Goal: Transaction & Acquisition: Purchase product/service

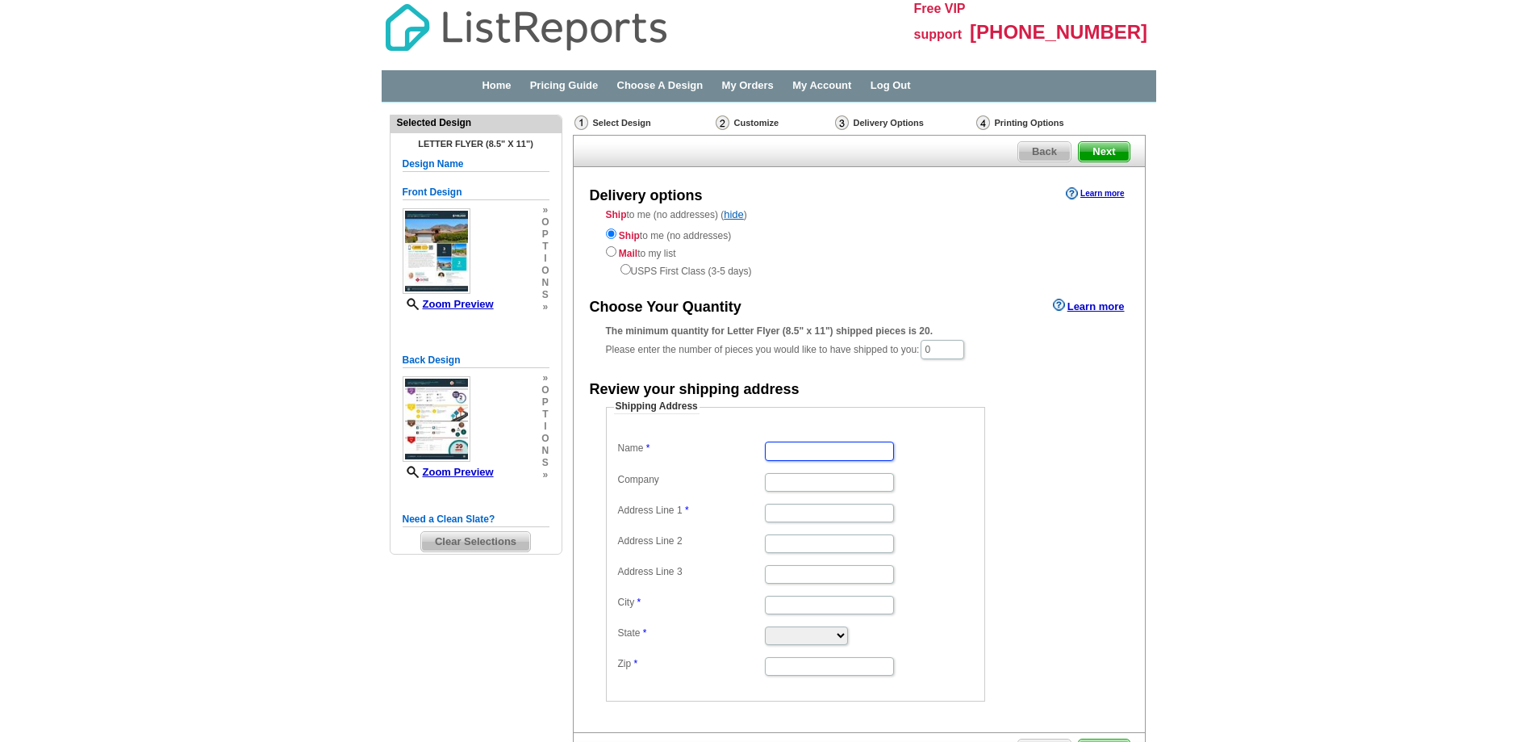
click at [827, 449] on input "Name" at bounding box center [829, 450] width 129 height 19
type input "[PERSON_NAME]"
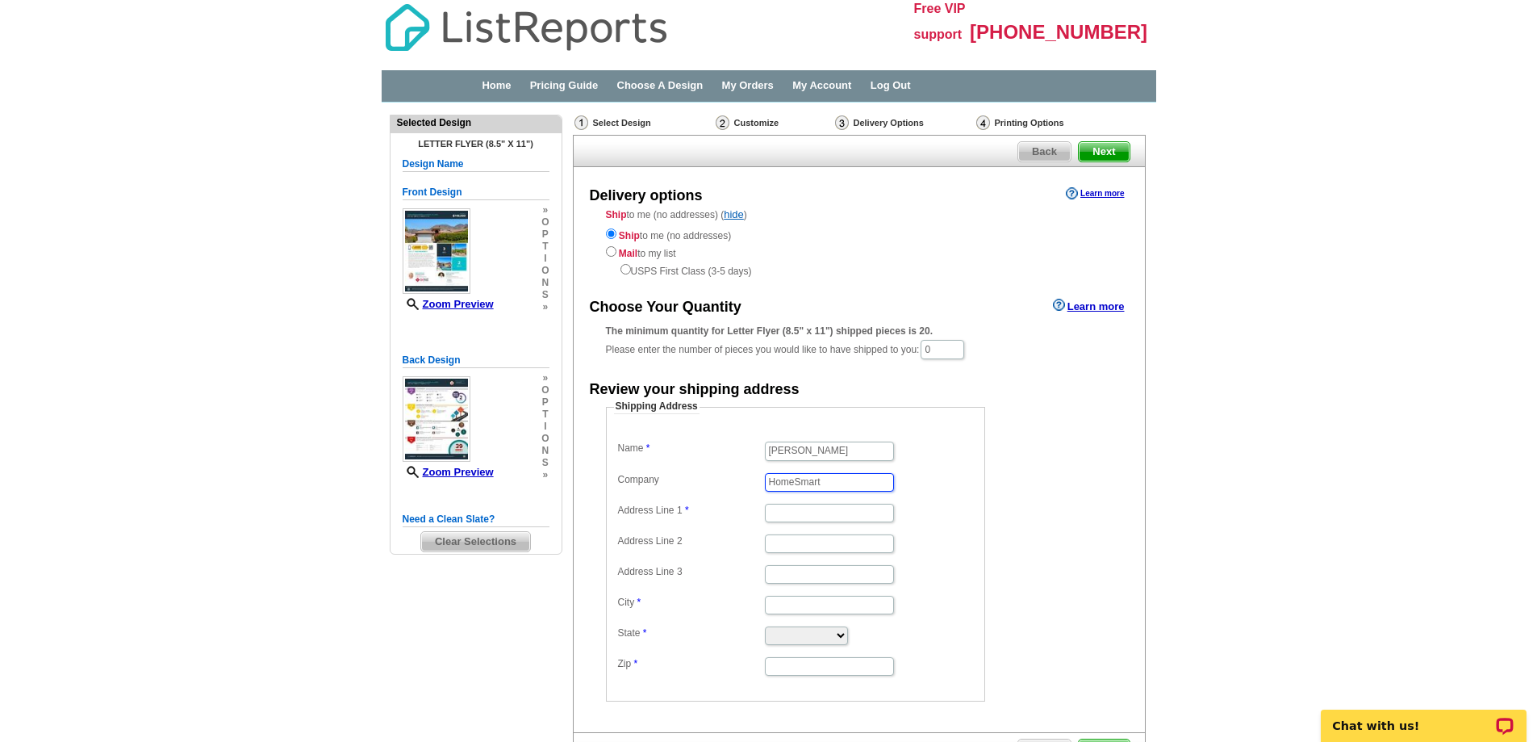
type input "HomeSmart"
paste input "[GEOGRAPHIC_DATA]"
type input "[GEOGRAPHIC_DATA]"
click at [782, 603] on input "City" at bounding box center [829, 605] width 129 height 19
type input "La Quinta"
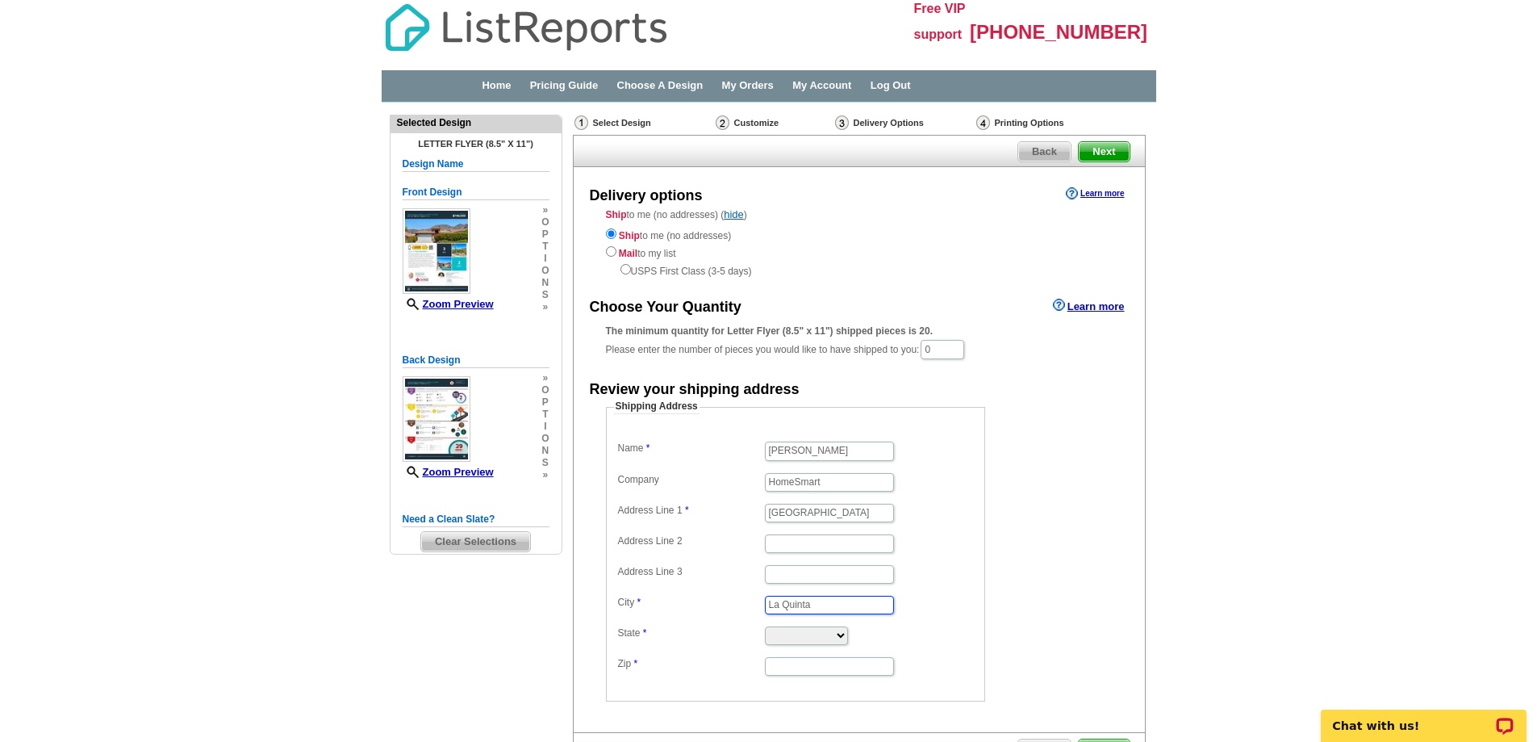
type input "La Quinta"
select select "CA"
type input "92253"
click at [982, 596] on fieldset "Shipping Address Name Angie Dominguez Company HomeSmart Address Line 1 54755 Av…" at bounding box center [795, 550] width 379 height 302
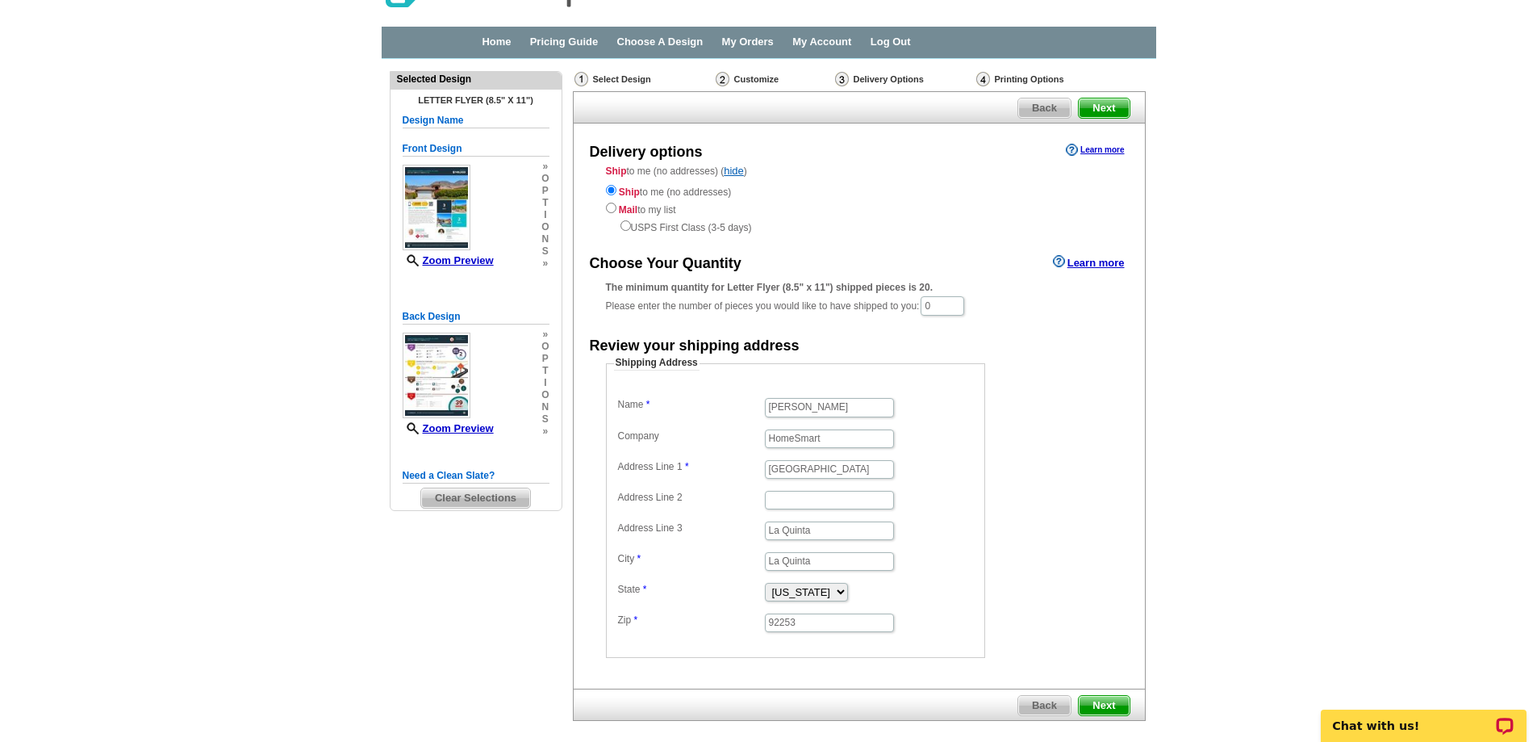
scroll to position [118, 0]
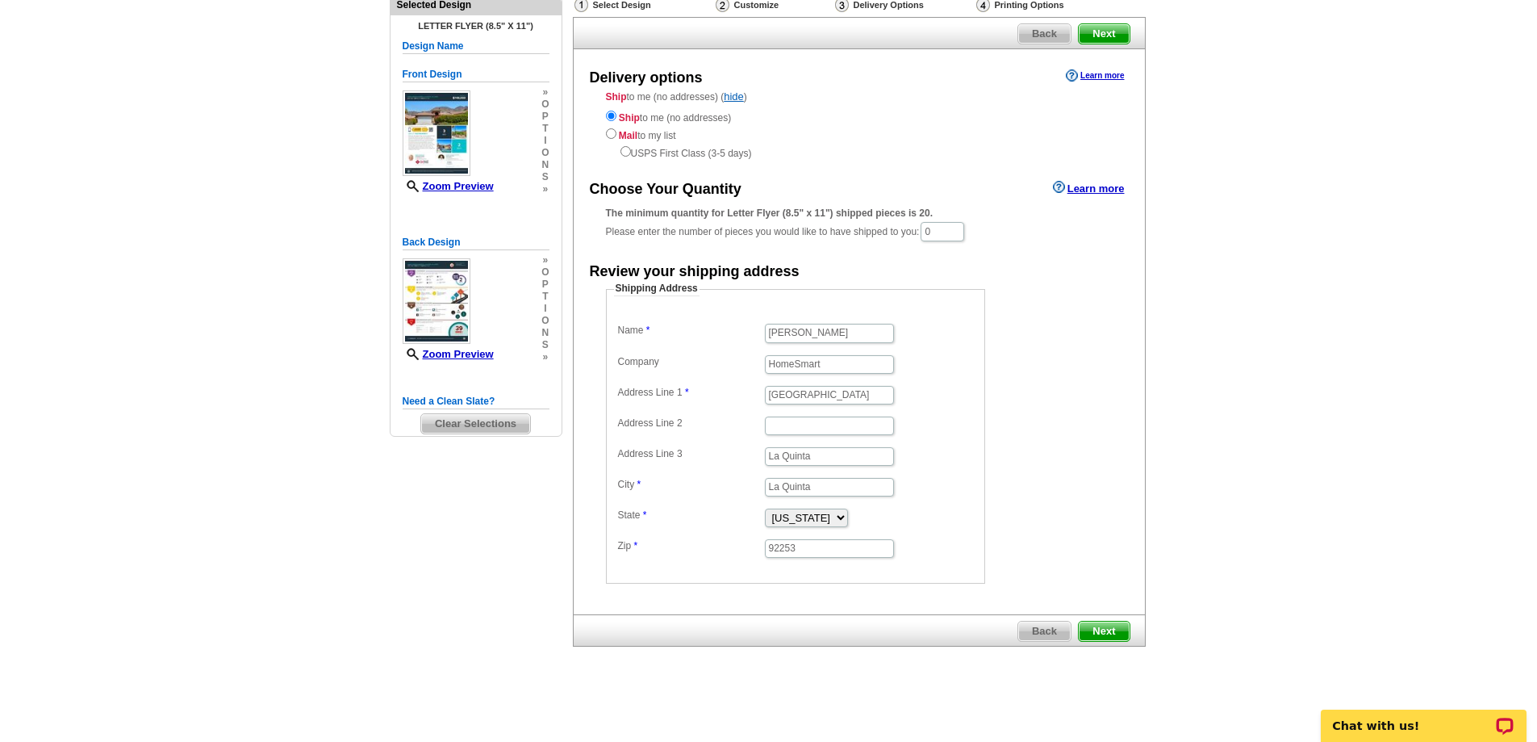
click at [1111, 630] on span "Next" at bounding box center [1104, 630] width 50 height 19
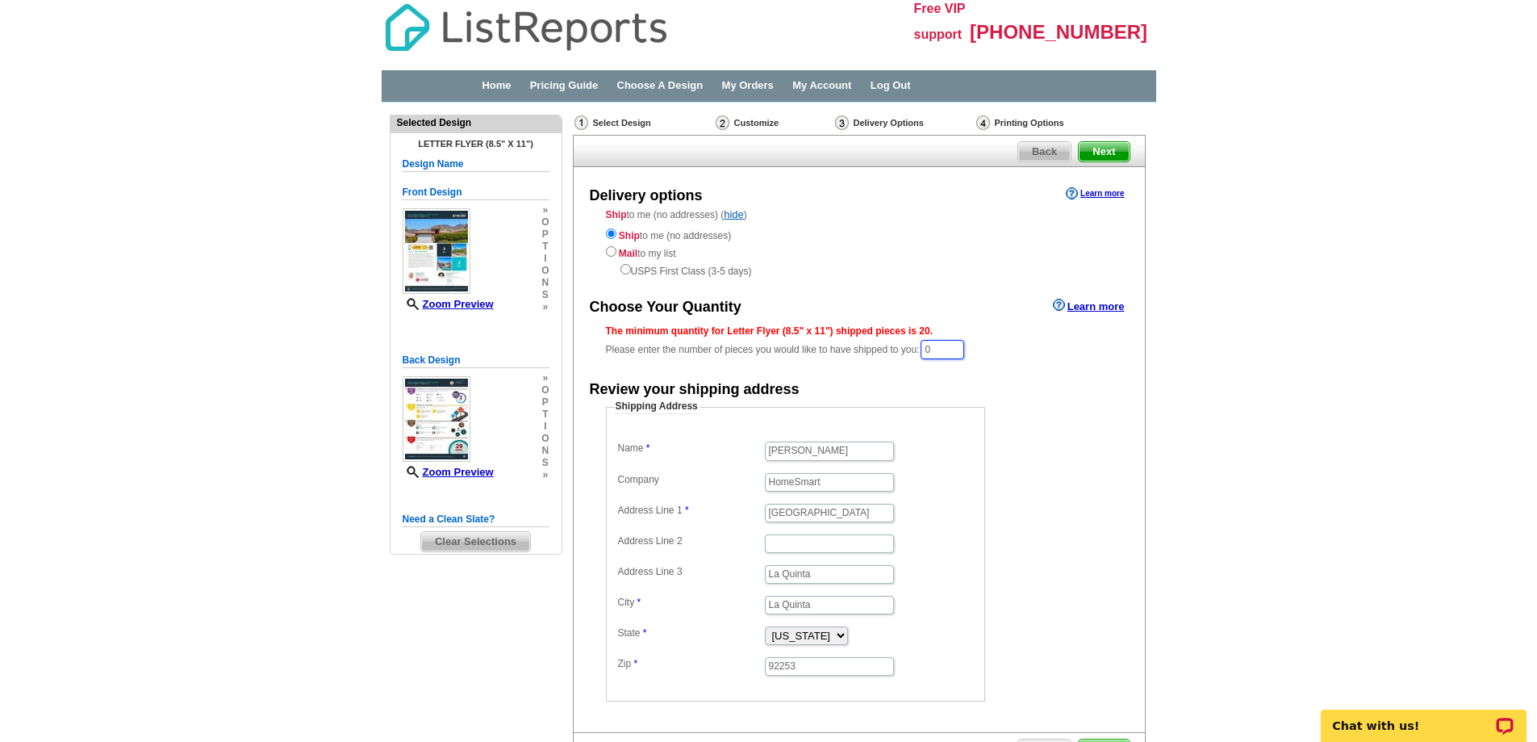
click at [946, 348] on input "0" at bounding box center [943, 349] width 44 height 19
type input "20"
click at [1007, 437] on dd "Shipping Address Name Angie Dominguez Company HomeSmart Address Line 1 54755 Av…" at bounding box center [820, 552] width 429 height 302
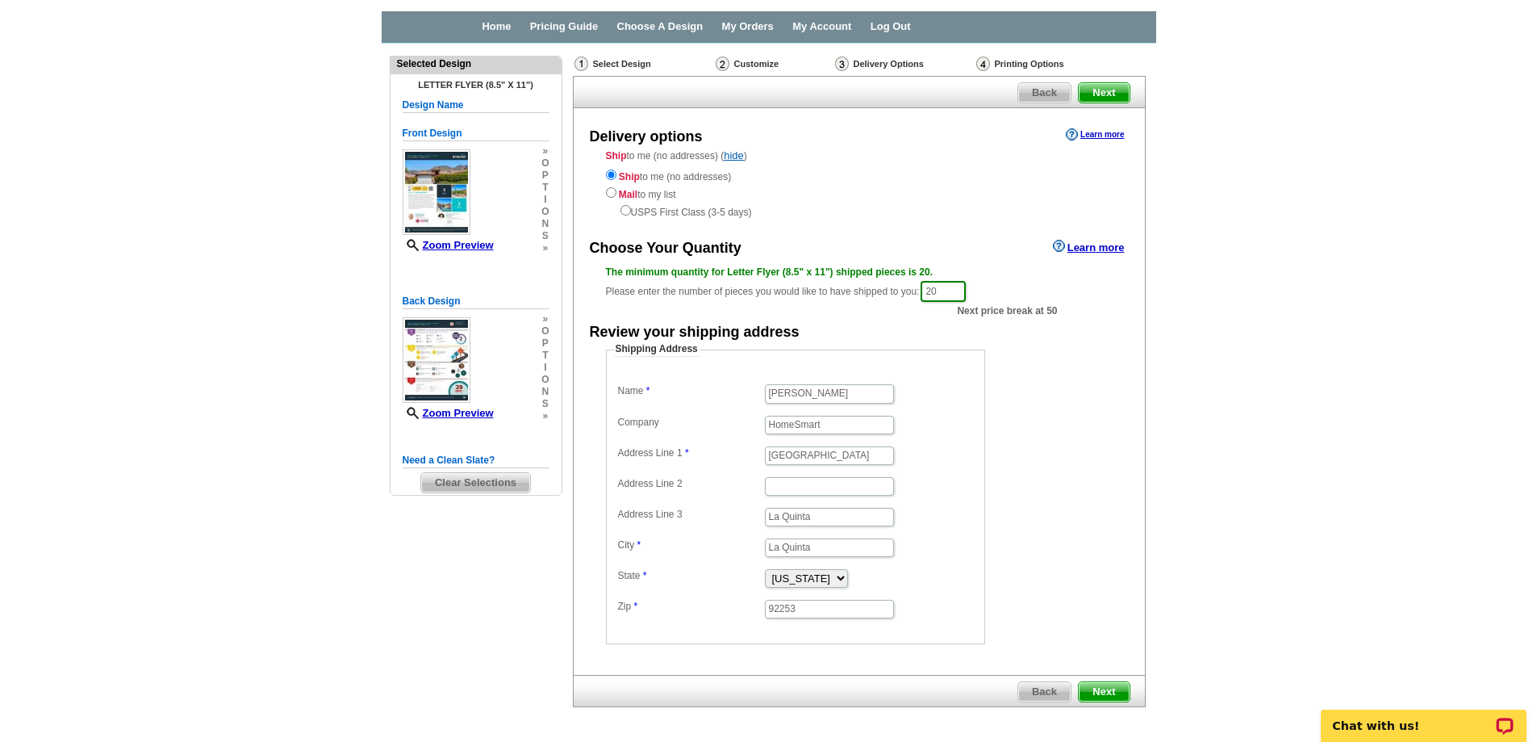
scroll to position [119, 0]
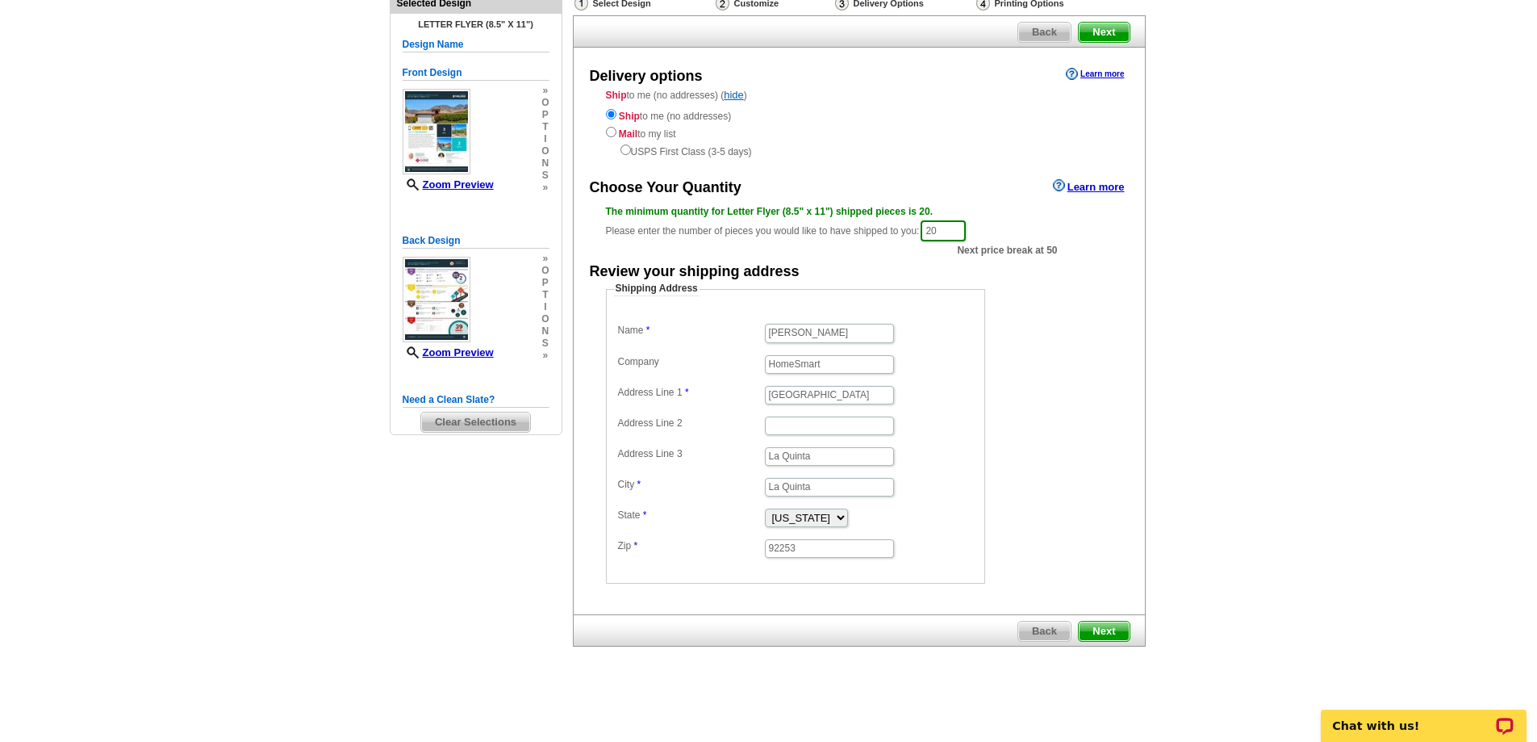
click at [1114, 625] on span "Next" at bounding box center [1104, 630] width 50 height 19
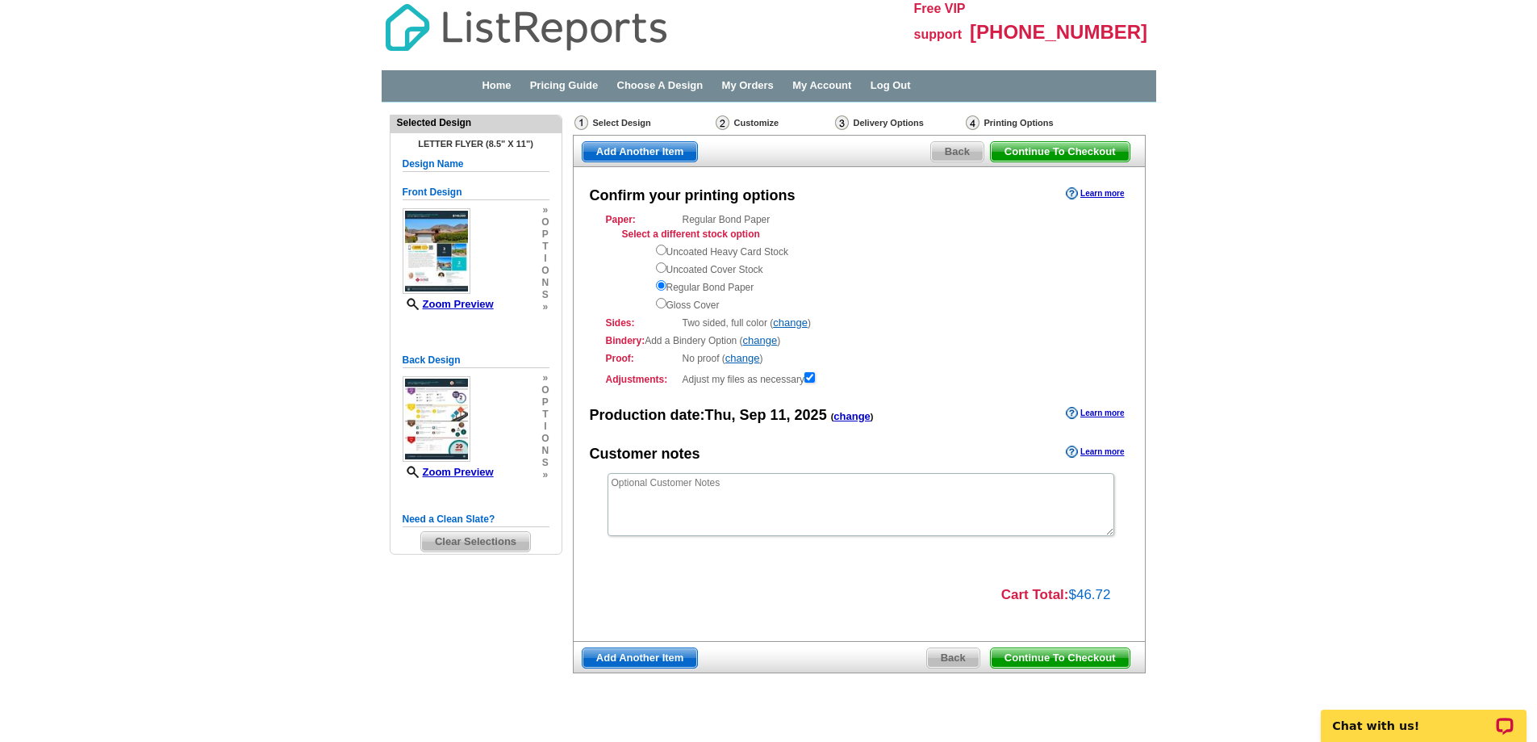
click at [1057, 656] on span "Continue To Checkout" at bounding box center [1060, 657] width 139 height 19
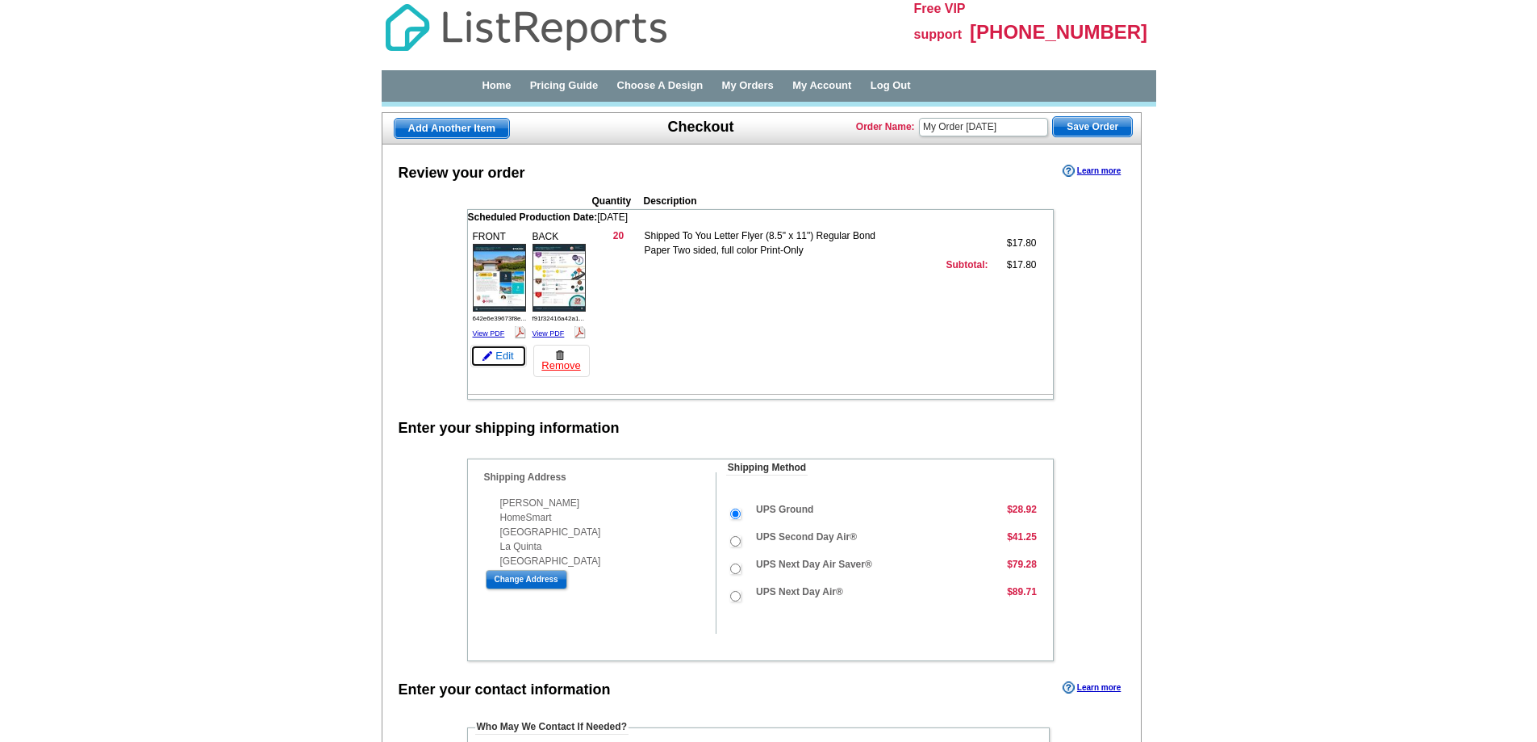
click at [501, 357] on link "Edit" at bounding box center [498, 356] width 56 height 23
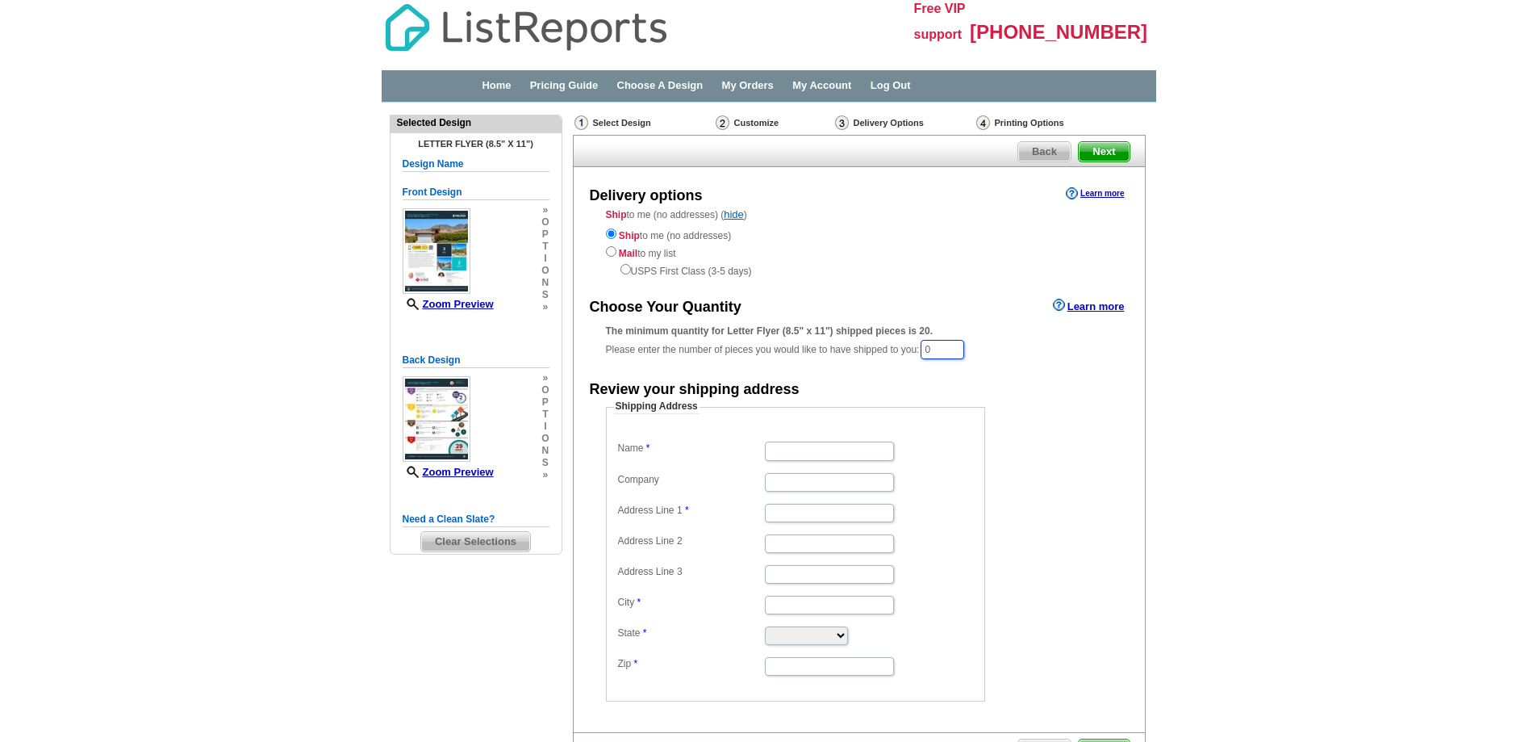
click at [937, 352] on input "0" at bounding box center [943, 349] width 44 height 19
type input "40"
click at [1050, 424] on form "Shipping Address Name Company Address Line 1 Address Line 2 Address Line 3 City…" at bounding box center [859, 552] width 507 height 302
click at [780, 452] on input "Name" at bounding box center [829, 452] width 129 height 19
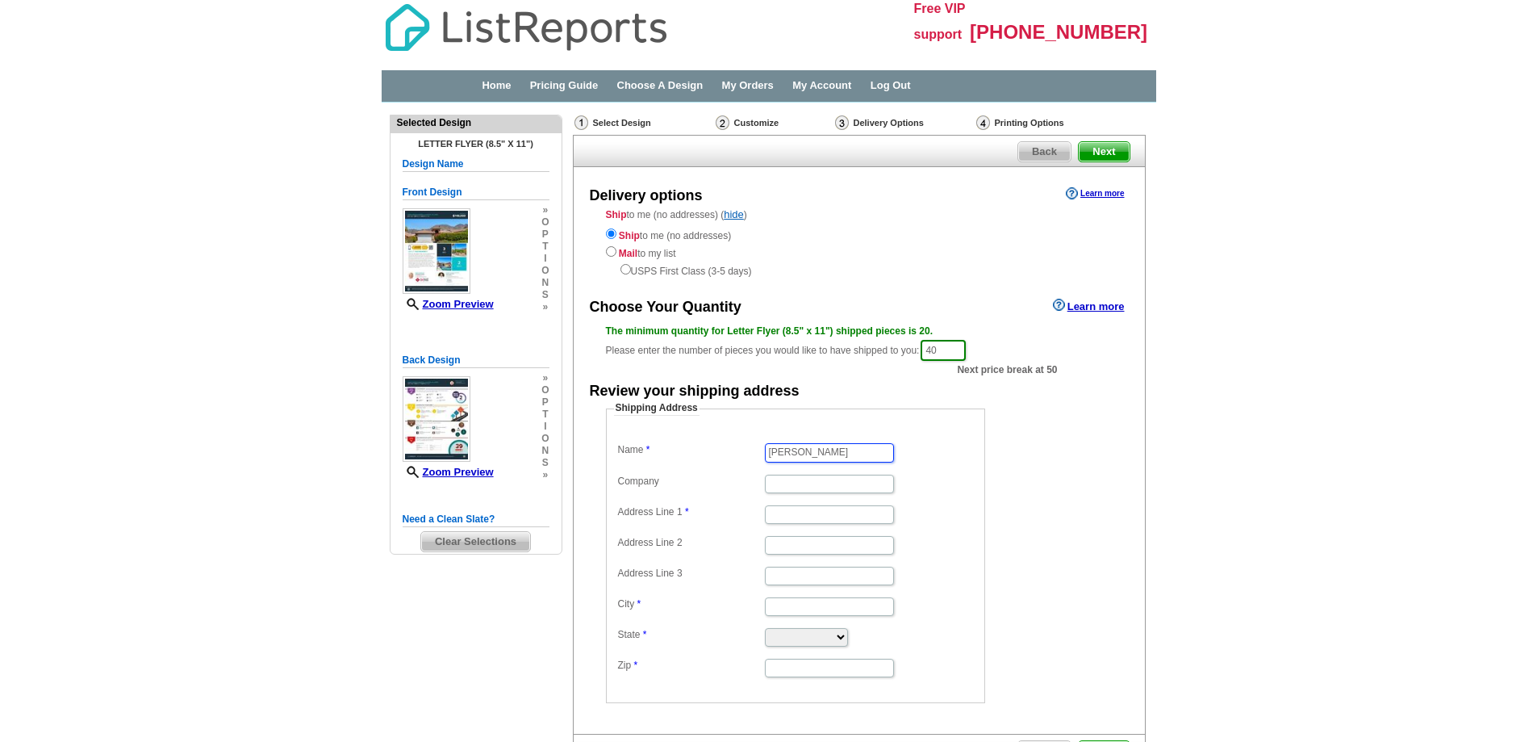
type input "[PERSON_NAME]"
click at [836, 482] on input "Company" at bounding box center [829, 484] width 129 height 19
type input "HomeSmart"
paste input "54755 Avenida Vallejo"
type input "54755 Avenida Vallejo"
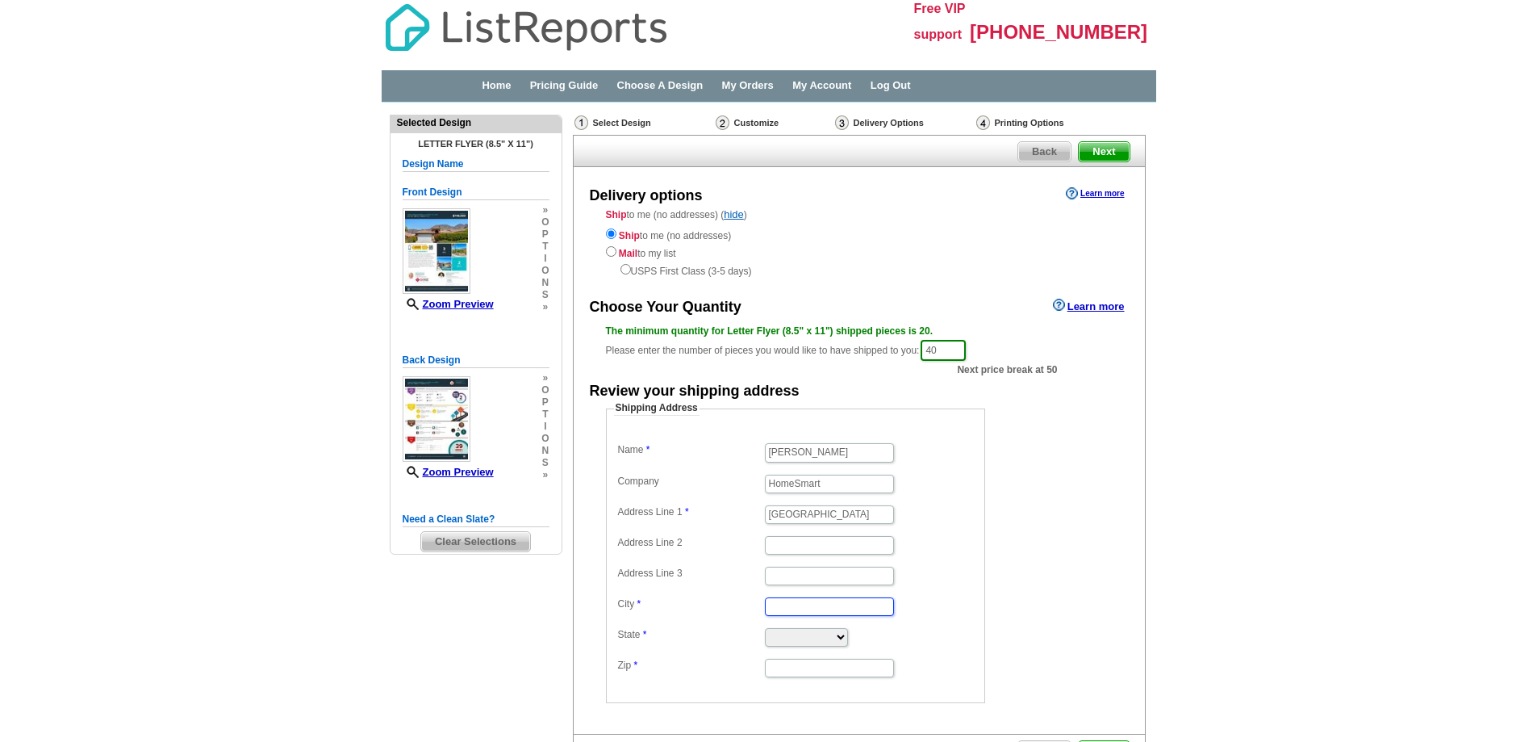
click at [815, 599] on input "City" at bounding box center [829, 606] width 129 height 19
type input "La Quinta"
select select "CA"
type input "92253"
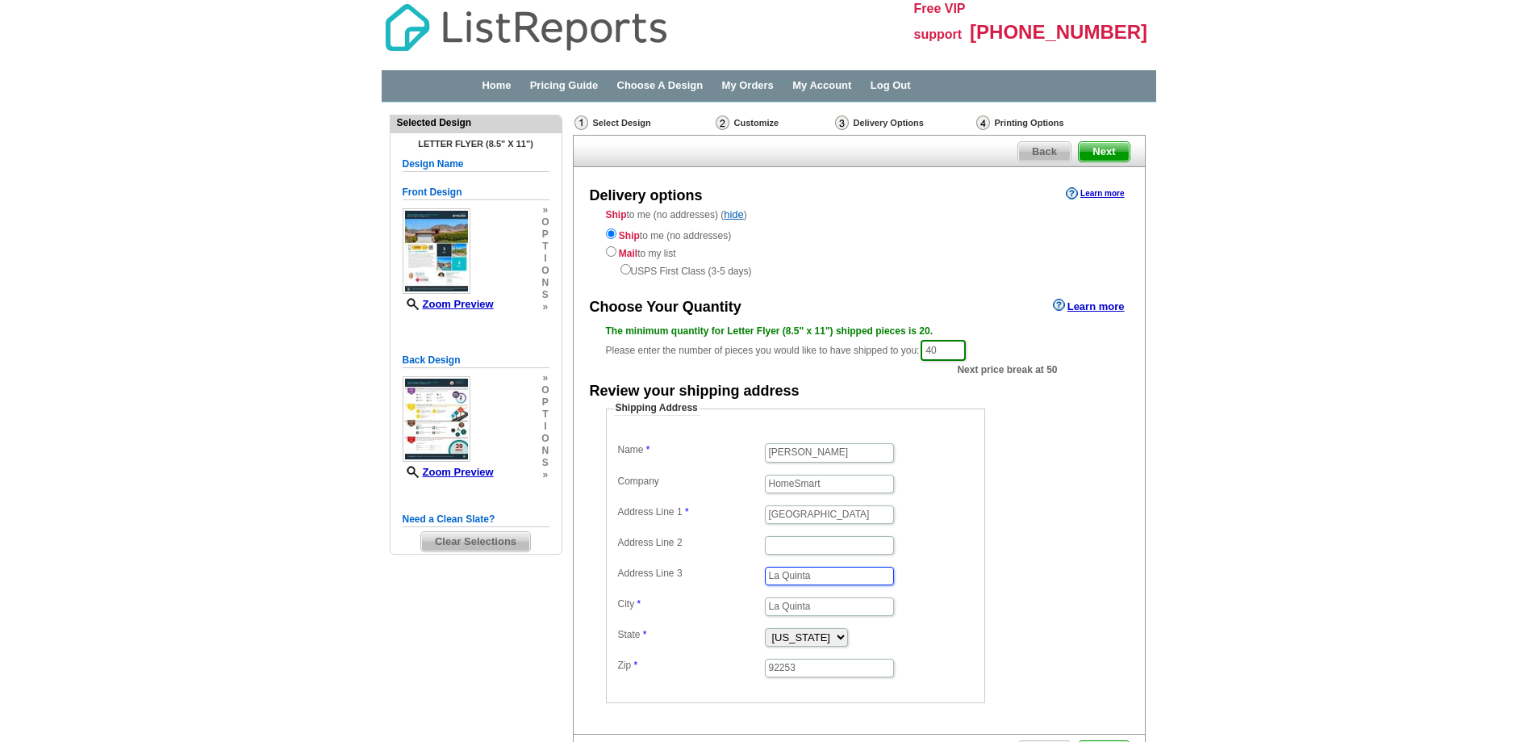
click at [811, 577] on input "La Quinta" at bounding box center [829, 576] width 129 height 19
click at [810, 577] on input "La Quinta" at bounding box center [829, 576] width 129 height 19
click at [982, 541] on fieldset "Shipping Address Name Angie Dominguez Company HomeSmart Address Line 1 54755 Av…" at bounding box center [795, 552] width 379 height 302
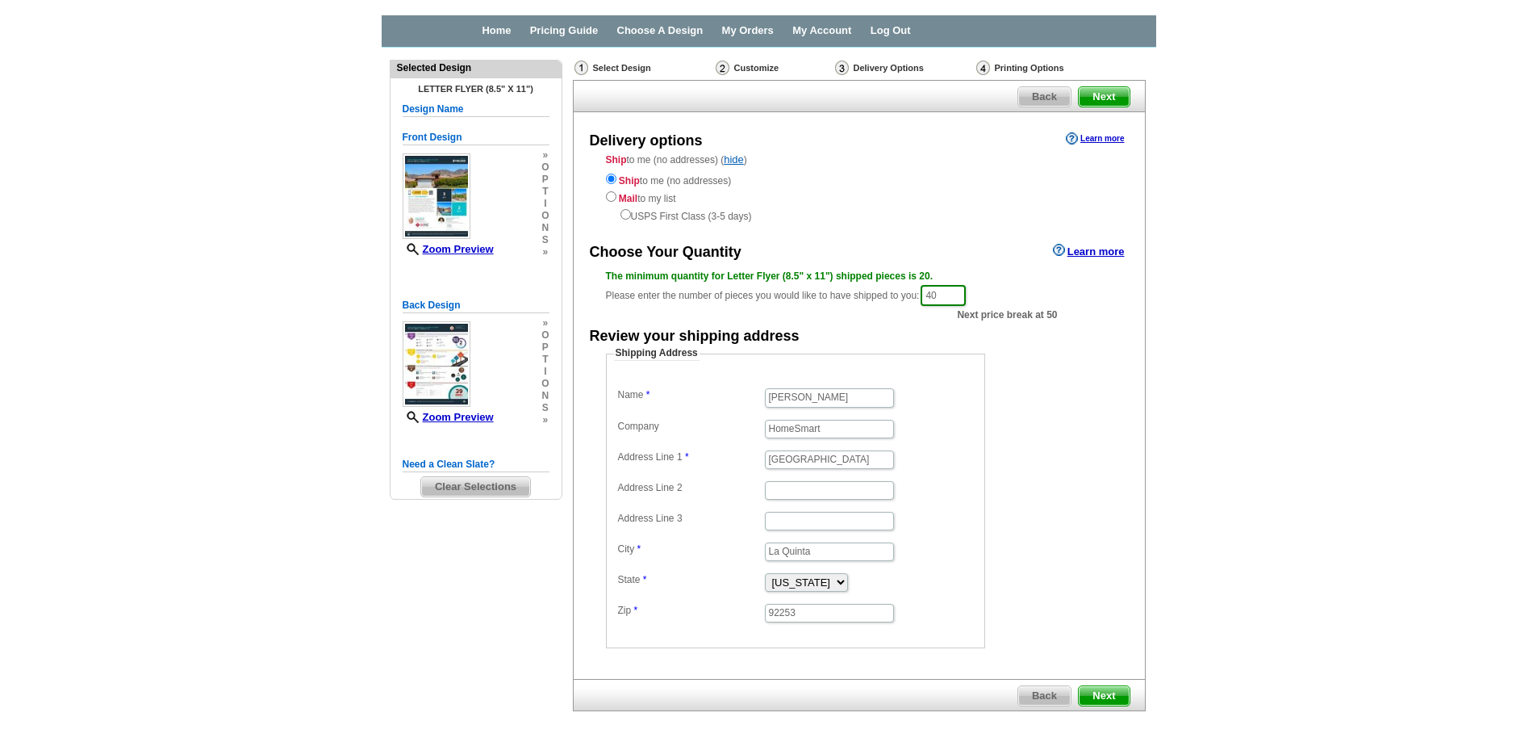
scroll to position [119, 0]
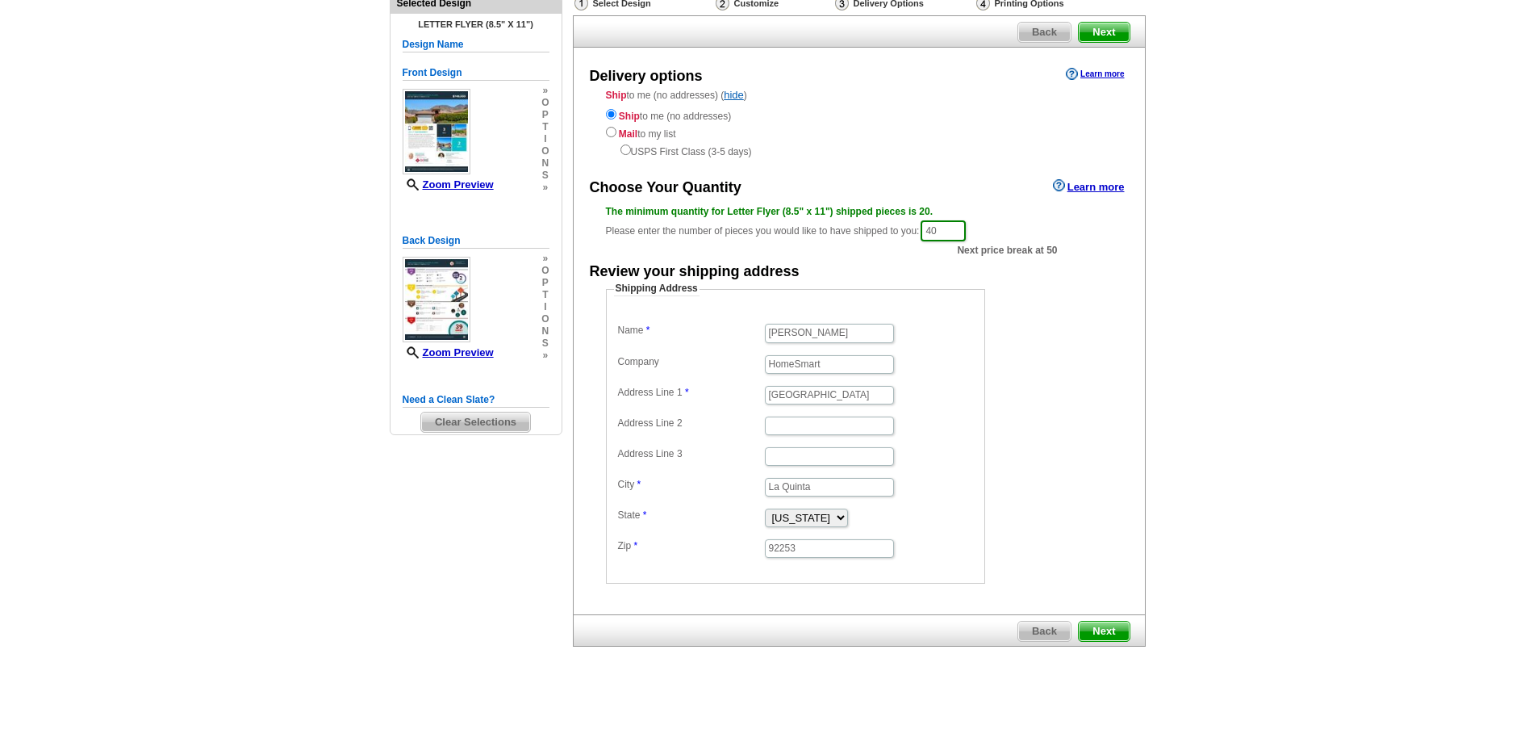
click at [1101, 631] on span "Next" at bounding box center [1104, 630] width 50 height 19
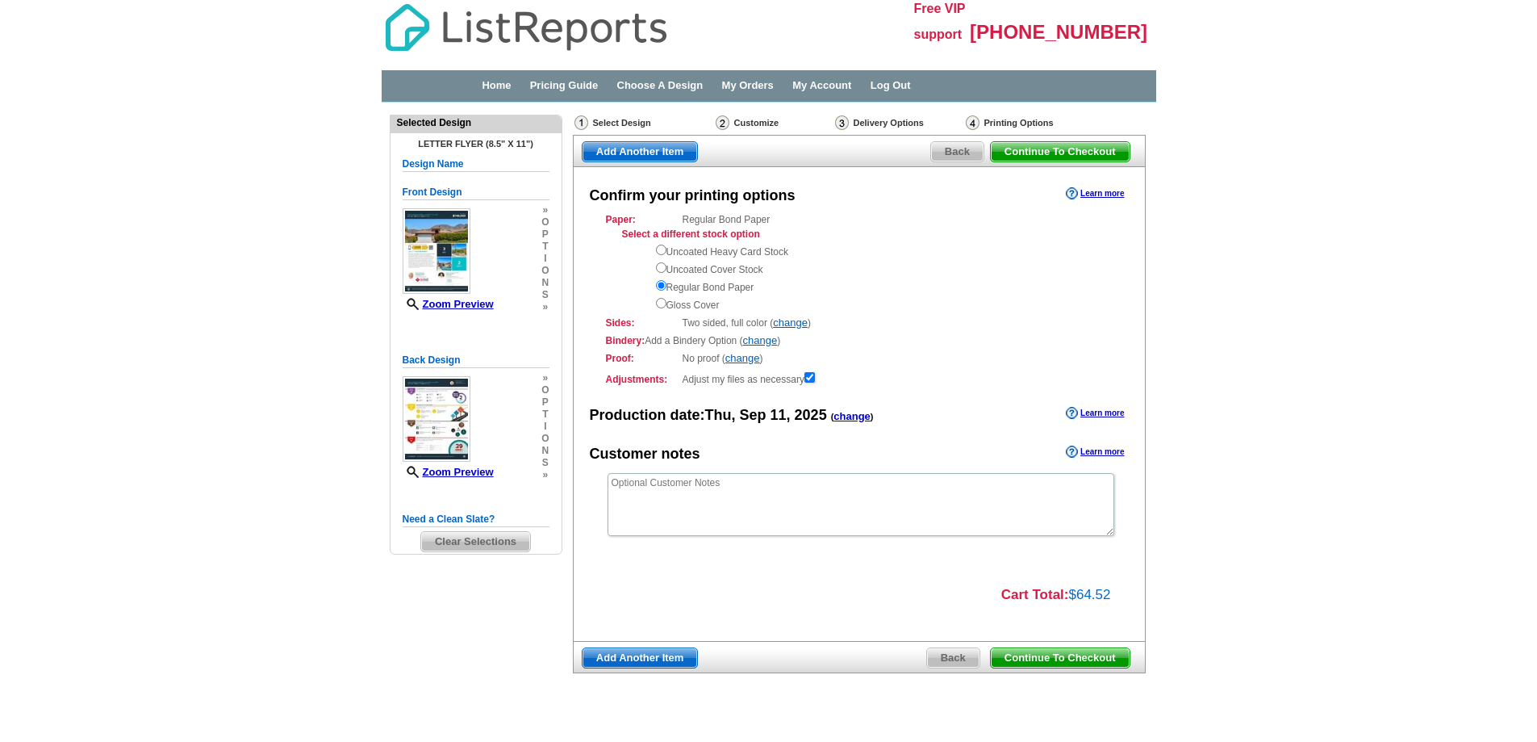
click at [1065, 655] on span "Continue To Checkout" at bounding box center [1060, 657] width 139 height 19
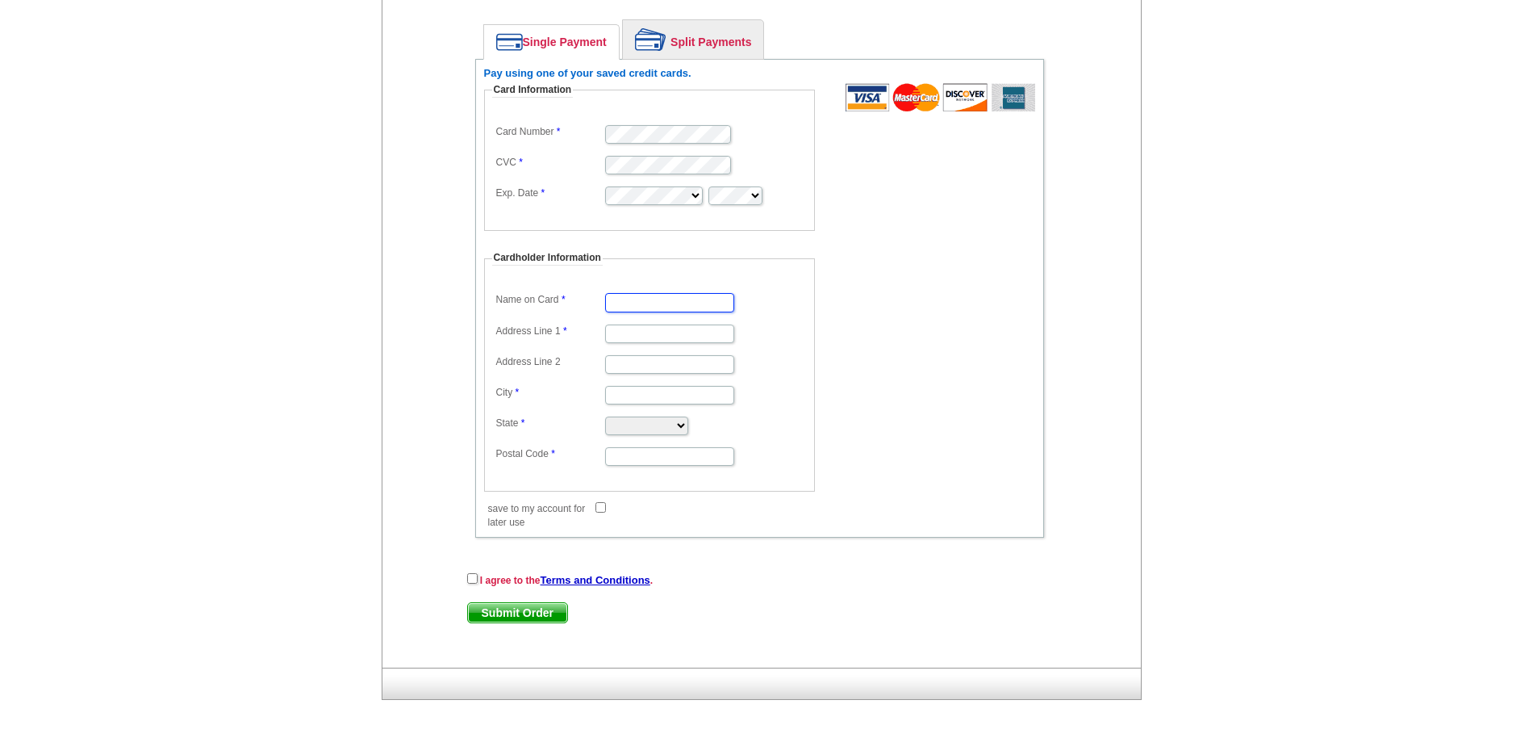
click at [642, 298] on input "Name on Card" at bounding box center [669, 302] width 129 height 19
type input "[PERSON_NAME]"
click at [637, 331] on input "Address Line 1" at bounding box center [669, 333] width 129 height 19
type input "[GEOGRAPHIC_DATA]"
type input "La Quinta"
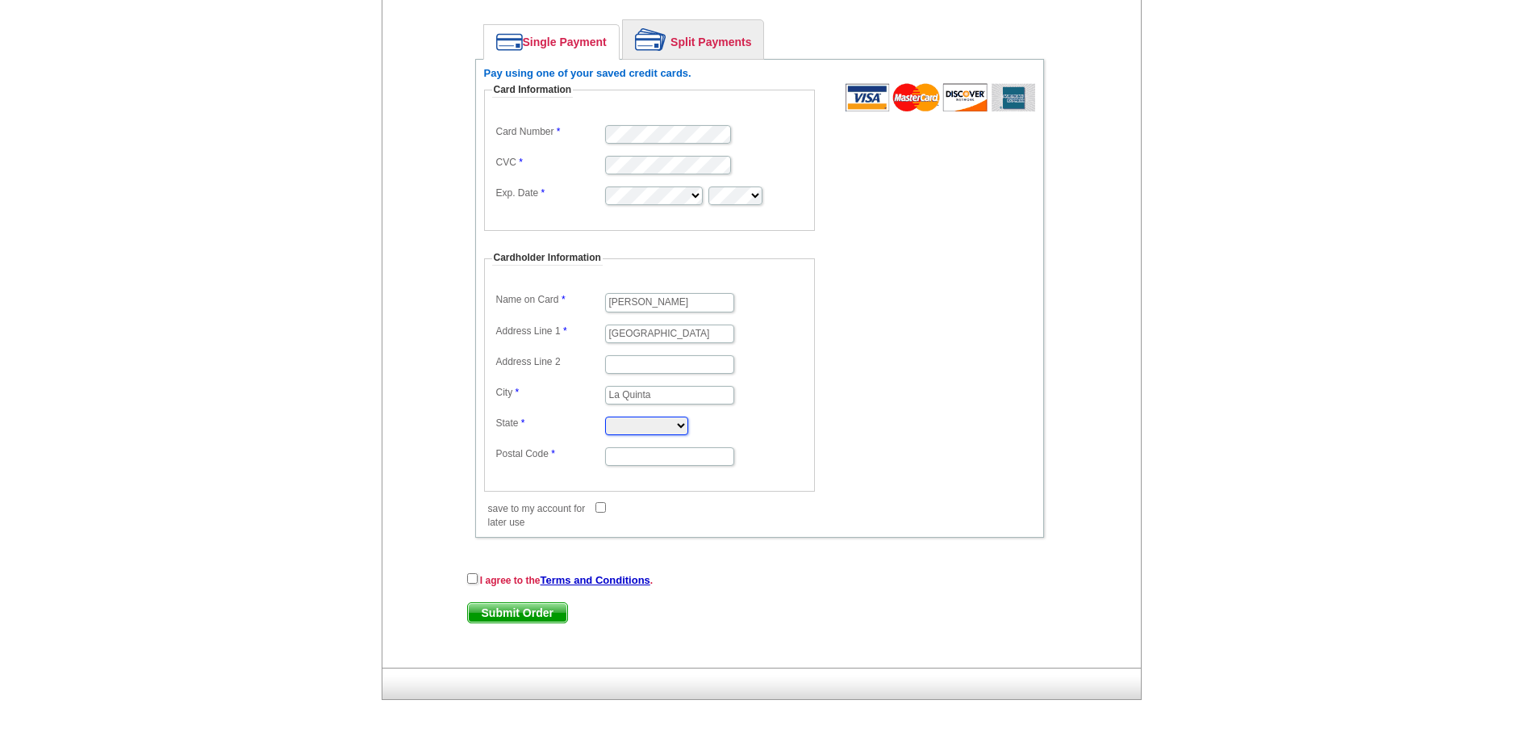
select select "CA"
type input "92253"
click at [894, 400] on form "Card Information Card Number CVC Exp. Date Cardholder Information Name on Card …" at bounding box center [759, 297] width 551 height 429
click at [602, 508] on input "save to my account for later use" at bounding box center [601, 507] width 10 height 10
checkbox input "true"
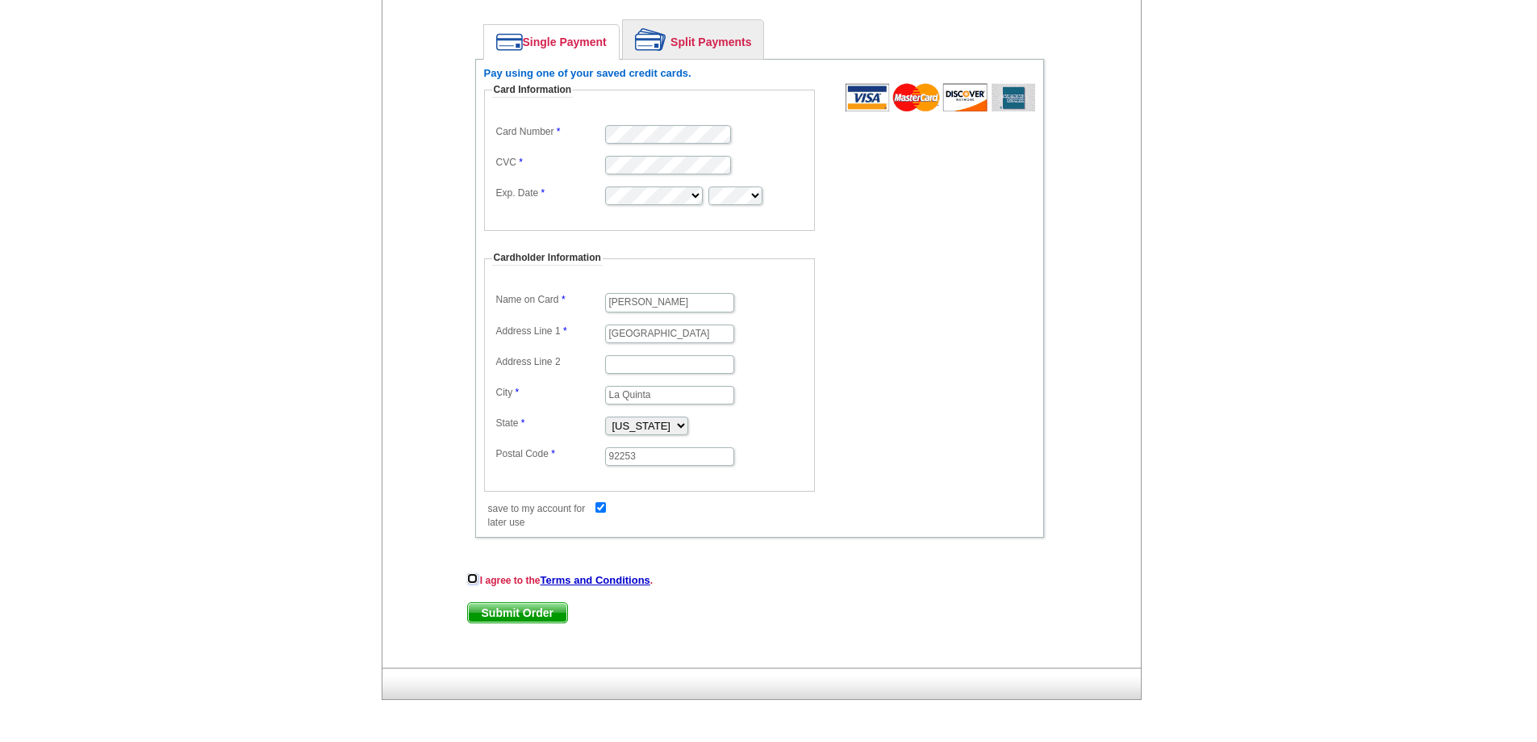
click at [475, 577] on input "checkbox" at bounding box center [472, 578] width 10 height 10
checkbox input "true"
click at [526, 616] on span "Submit Order" at bounding box center [517, 612] width 99 height 19
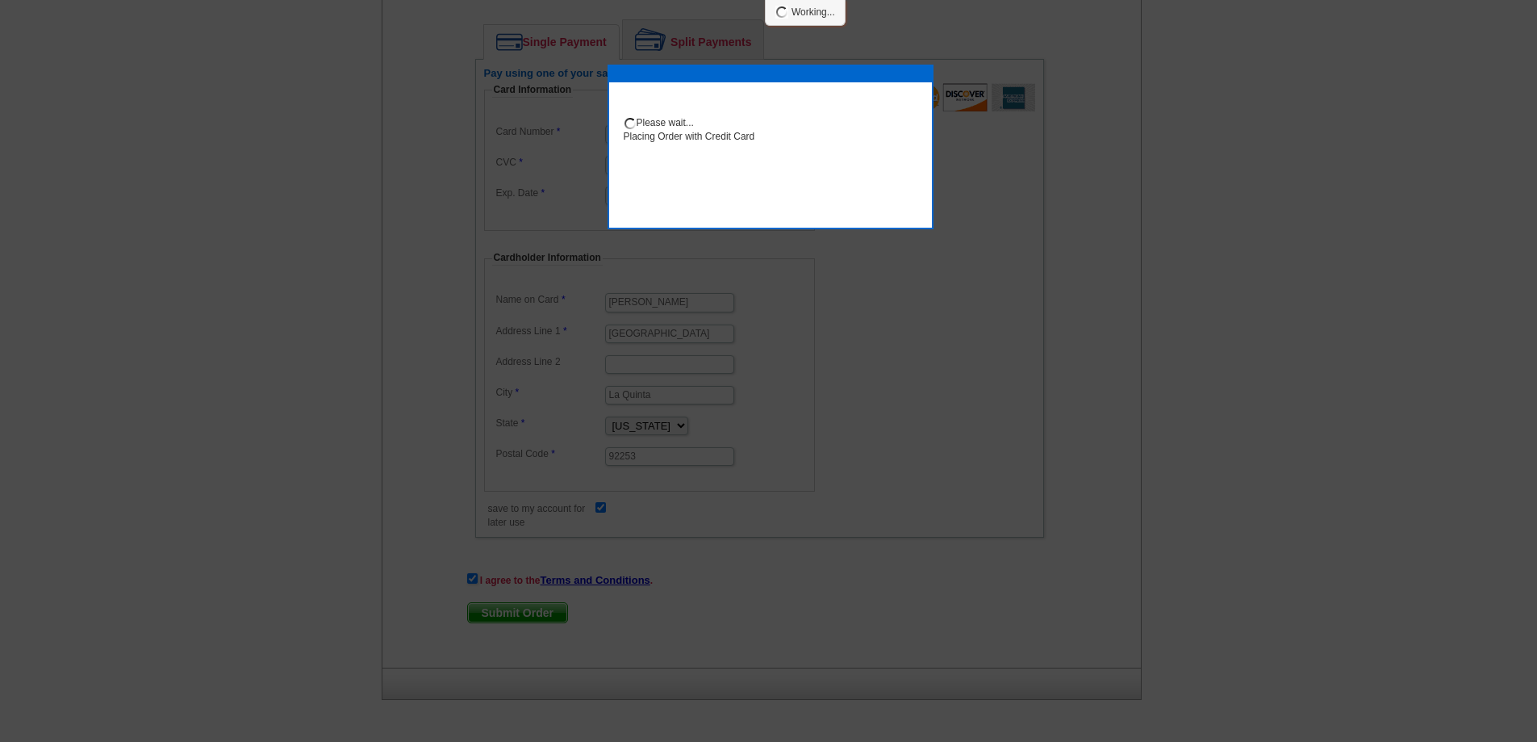
scroll to position [1028, 0]
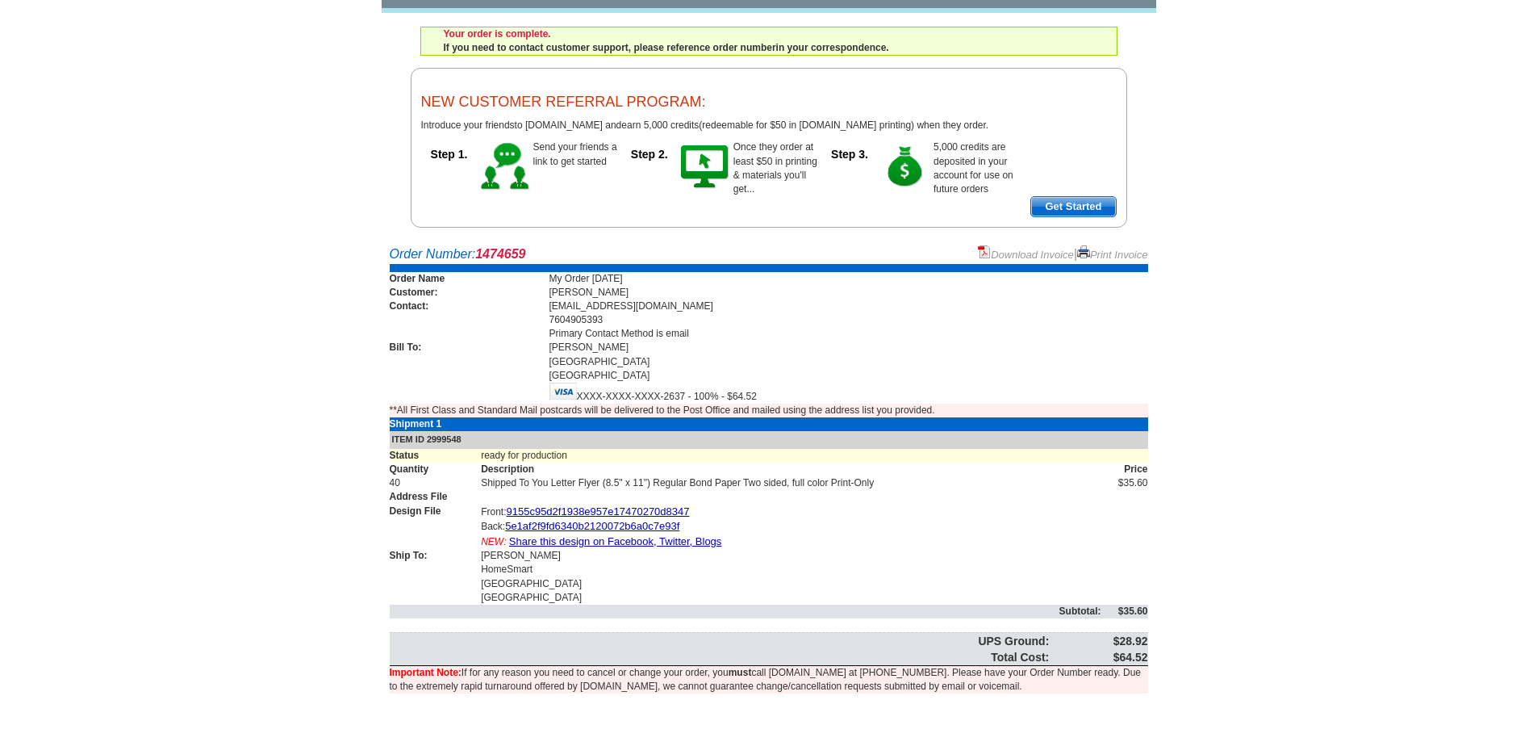
scroll to position [95, 0]
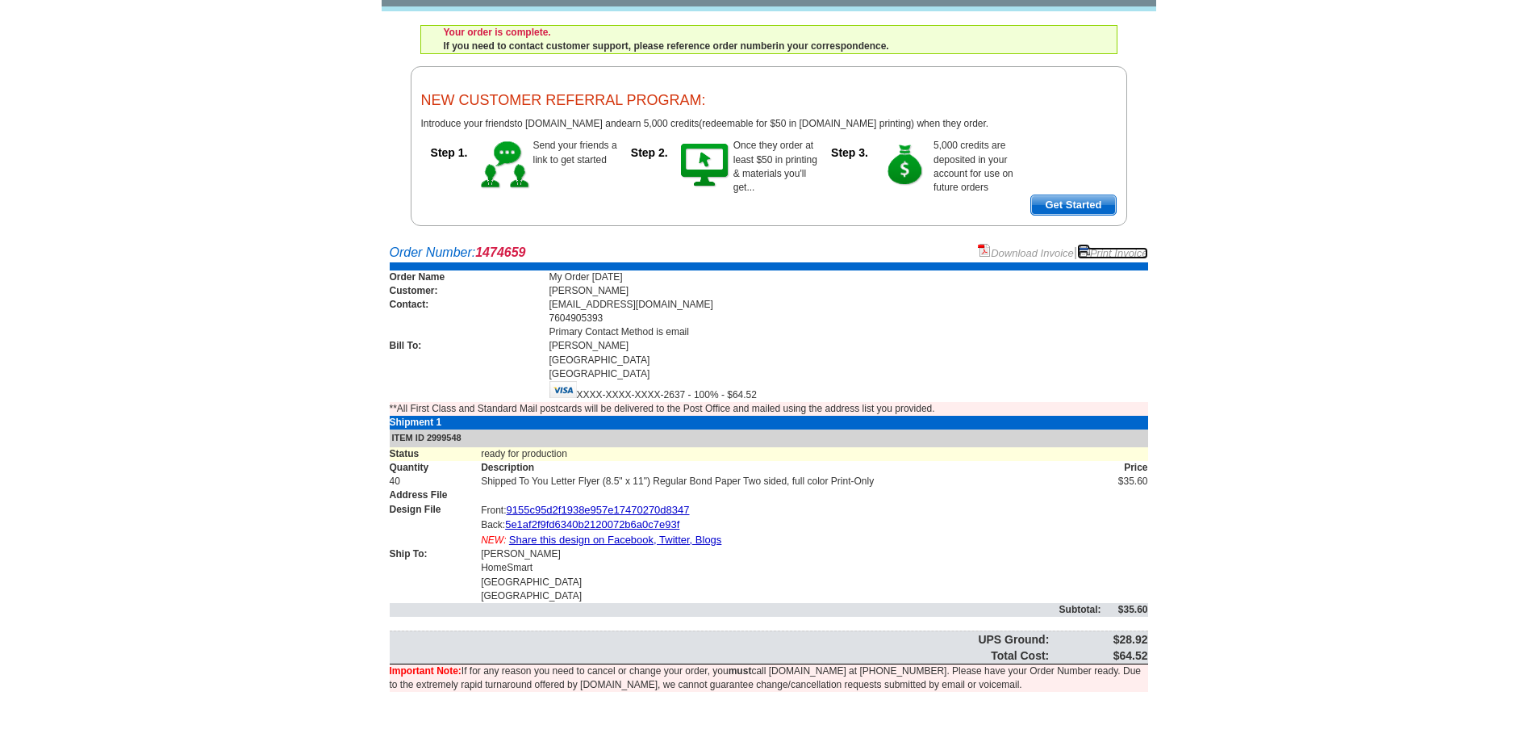
click at [1113, 253] on link "Print Invoice" at bounding box center [1112, 253] width 71 height 12
